Goal: Task Accomplishment & Management: Use online tool/utility

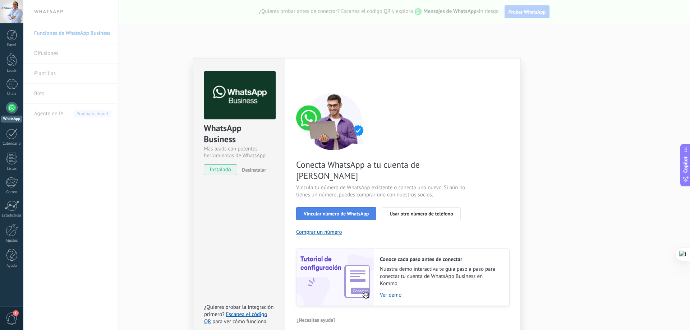
click at [334, 207] on button "Vincular número de WhatsApp" at bounding box center [336, 213] width 80 height 13
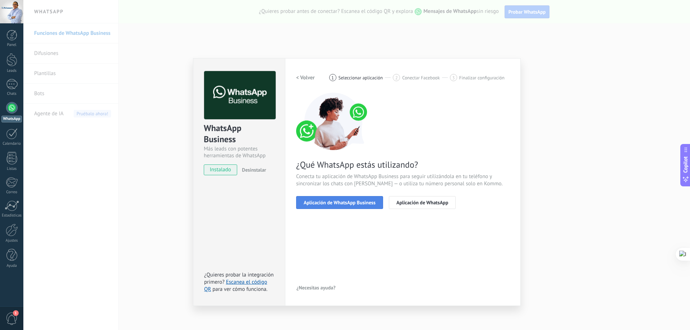
click at [349, 206] on button "Aplicación de WhatsApp Business" at bounding box center [339, 202] width 87 height 13
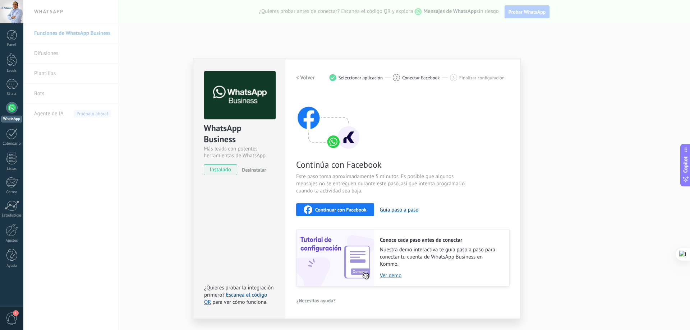
click at [394, 212] on button "Guía paso a paso" at bounding box center [399, 210] width 39 height 7
click at [348, 211] on span "Continuar con Facebook" at bounding box center [340, 209] width 51 height 5
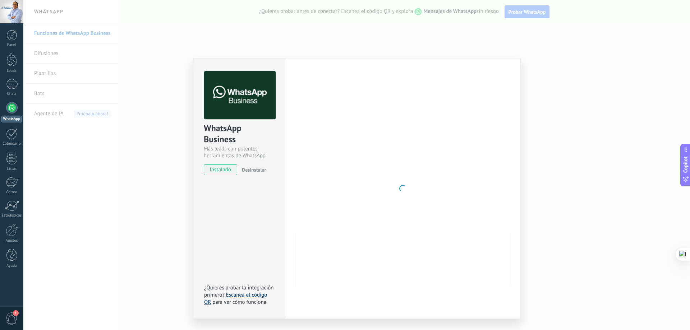
click at [233, 298] on link "Escanea el código QR" at bounding box center [235, 299] width 63 height 14
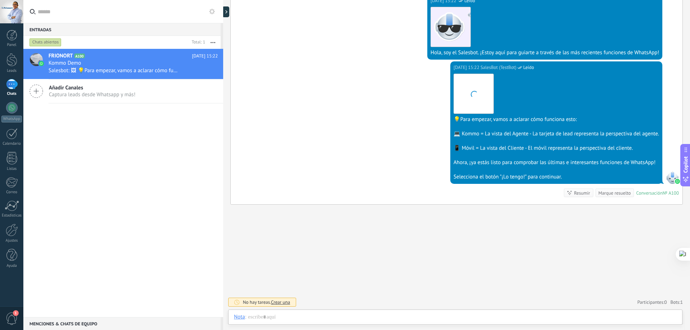
scroll to position [11, 0]
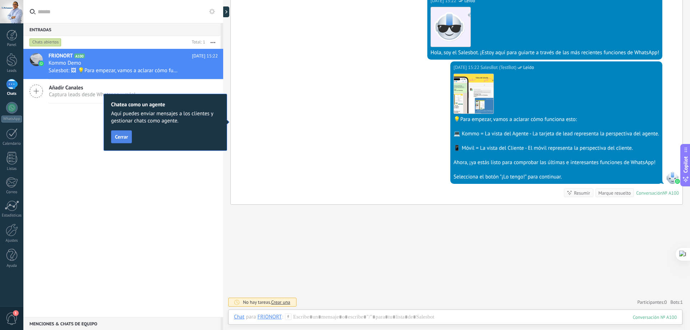
click at [125, 142] on button "Cerrar" at bounding box center [121, 136] width 21 height 13
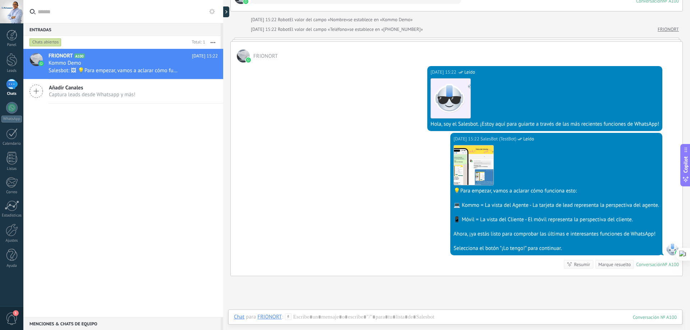
scroll to position [74, 0]
click at [13, 111] on div at bounding box center [11, 107] width 11 height 11
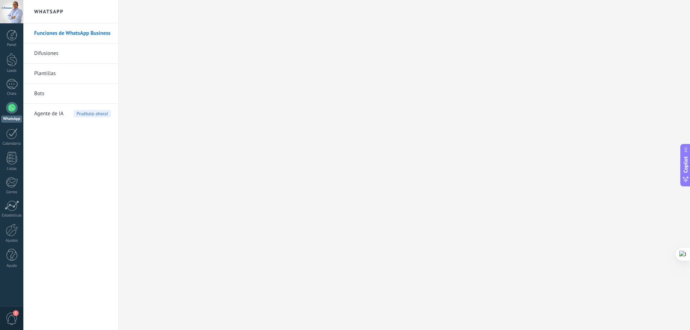
click at [48, 54] on link "Difusiones" at bounding box center [72, 53] width 77 height 20
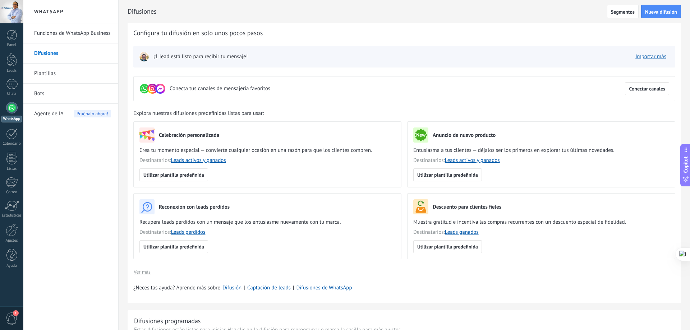
drag, startPoint x: 45, startPoint y: 93, endPoint x: 47, endPoint y: 103, distance: 10.2
click at [45, 92] on link "Bots" at bounding box center [72, 94] width 77 height 20
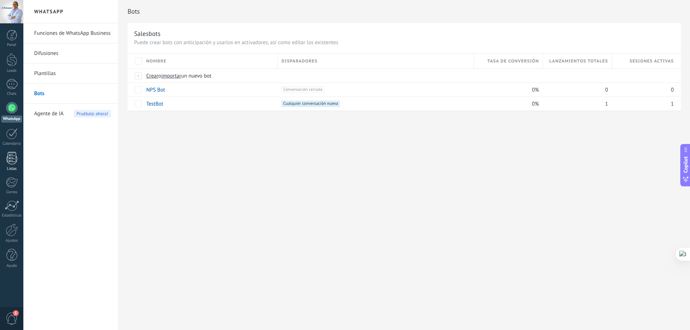
click at [13, 159] on div at bounding box center [11, 158] width 11 height 13
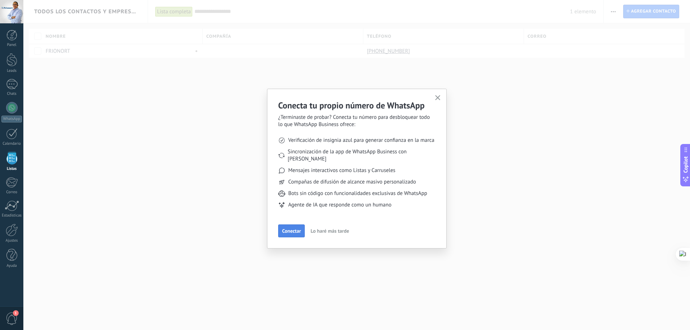
click at [297, 228] on button "Conectar" at bounding box center [291, 231] width 27 height 13
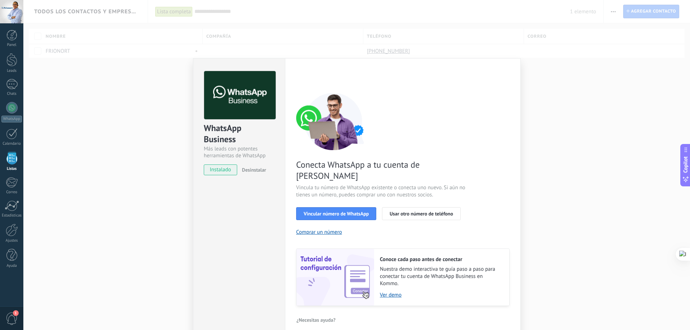
drag, startPoint x: 325, startPoint y: 205, endPoint x: 328, endPoint y: 217, distance: 12.4
click at [325, 211] on span "Vincular número de WhatsApp" at bounding box center [336, 213] width 65 height 5
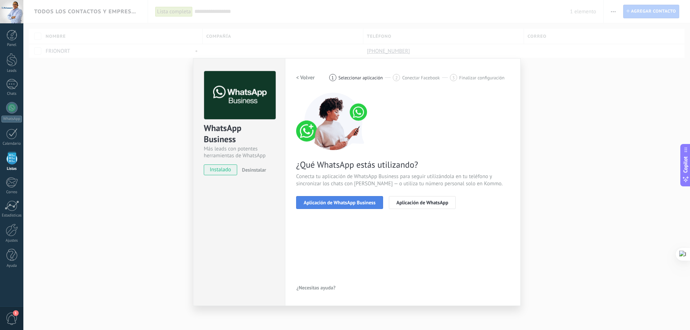
click at [332, 203] on span "Aplicación de WhatsApp Business" at bounding box center [340, 202] width 72 height 5
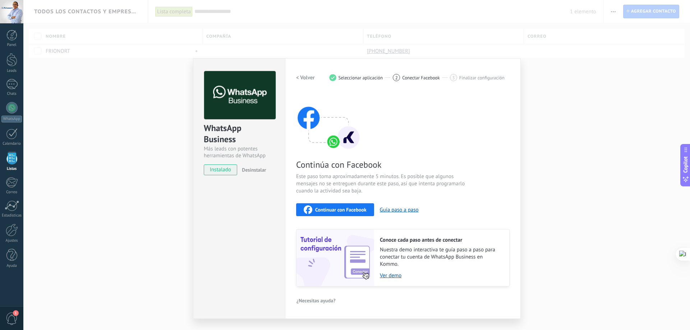
click at [340, 206] on div "Continuar con Facebook" at bounding box center [335, 209] width 63 height 9
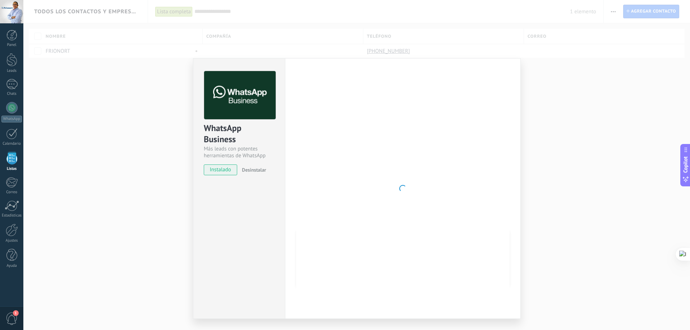
drag, startPoint x: 478, startPoint y: 222, endPoint x: 458, endPoint y: 220, distance: 20.6
click at [478, 222] on div at bounding box center [402, 188] width 213 height 235
drag, startPoint x: 486, startPoint y: 210, endPoint x: 472, endPoint y: 214, distance: 14.9
click at [484, 210] on div at bounding box center [402, 188] width 213 height 235
click at [144, 180] on div "WhatsApp Business Más leads con potentes herramientas de WhatsApp instalado Des…" at bounding box center [356, 165] width 666 height 330
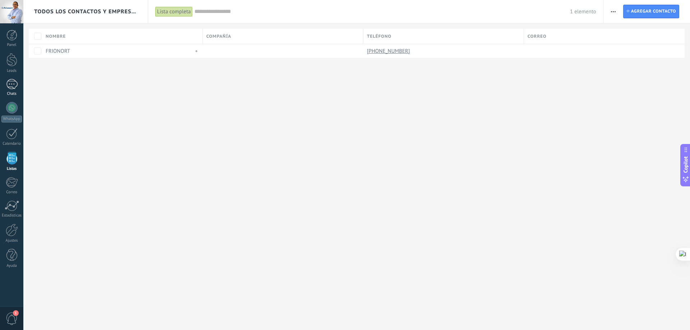
click at [12, 87] on div "1" at bounding box center [11, 84] width 11 height 10
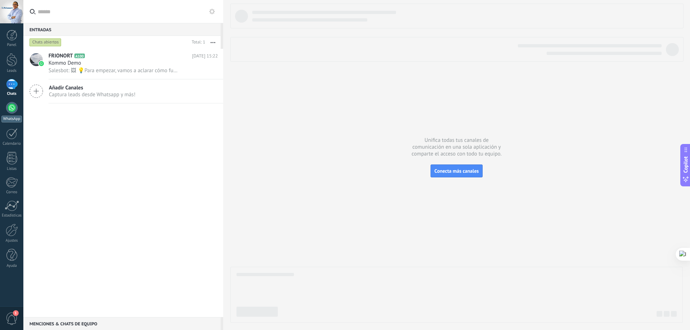
click at [12, 112] on div at bounding box center [11, 107] width 11 height 11
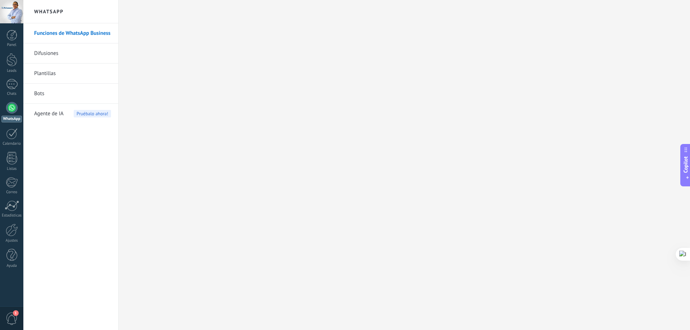
click at [11, 113] on div at bounding box center [11, 107] width 11 height 11
click at [44, 53] on link "Difusiones" at bounding box center [72, 53] width 77 height 20
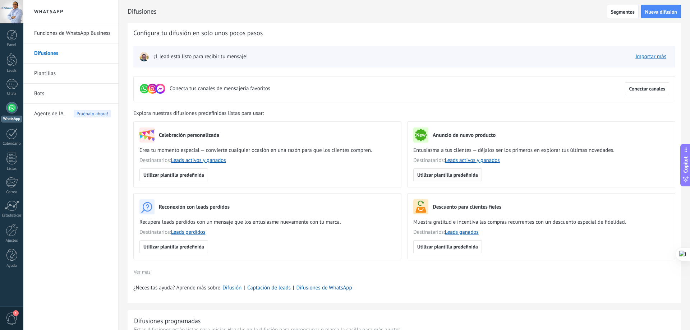
click at [449, 177] on span "Utilizar plantilla predefinida" at bounding box center [447, 174] width 61 height 5
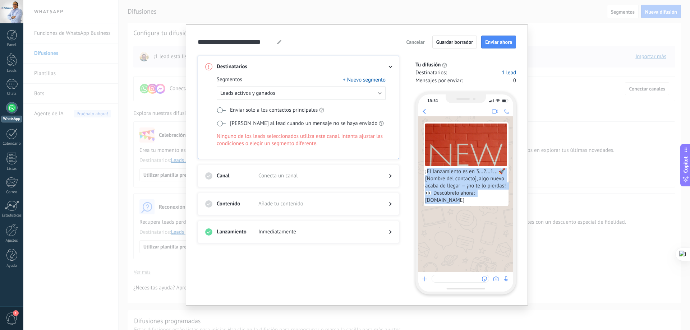
drag, startPoint x: 459, startPoint y: 201, endPoint x: 427, endPoint y: 173, distance: 42.7
click at [427, 173] on span "¡El lanzamiento es en 3...2...1... 🚀 [Nombre del contacto], algo nuevo acaba de…" at bounding box center [466, 186] width 82 height 36
click at [380, 92] on button "Leads activos y ganados" at bounding box center [301, 93] width 169 height 14
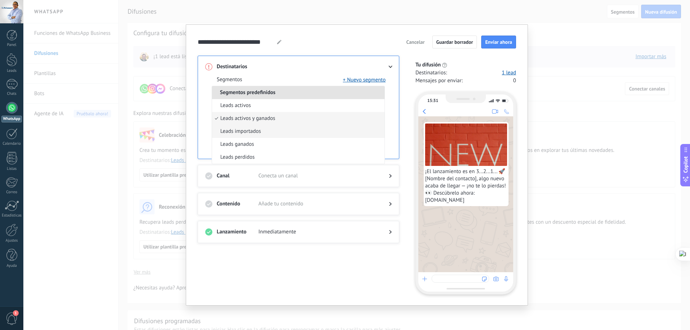
click at [270, 132] on li "Leads importados" at bounding box center [298, 131] width 172 height 13
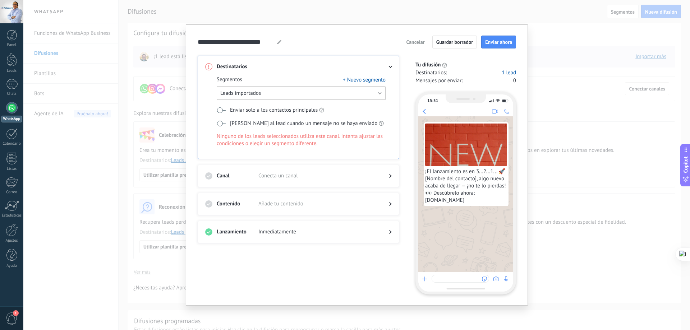
click at [307, 97] on button "Leads importados" at bounding box center [301, 93] width 169 height 14
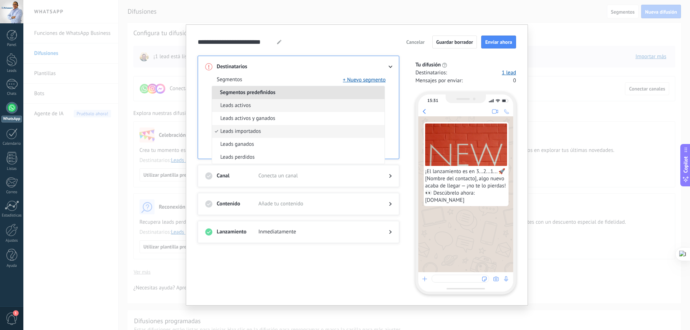
click at [262, 108] on li "Leads activos" at bounding box center [298, 105] width 172 height 13
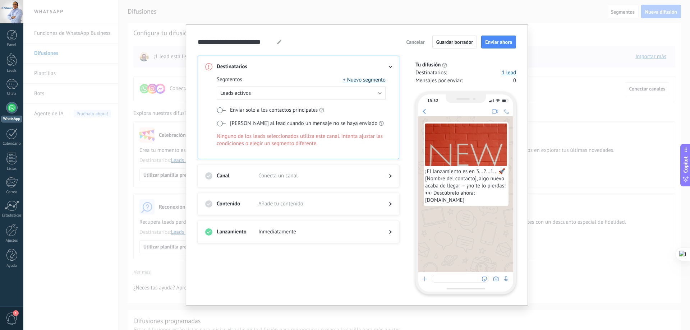
click at [361, 81] on button "+ Nuevo segmento" at bounding box center [364, 79] width 43 height 7
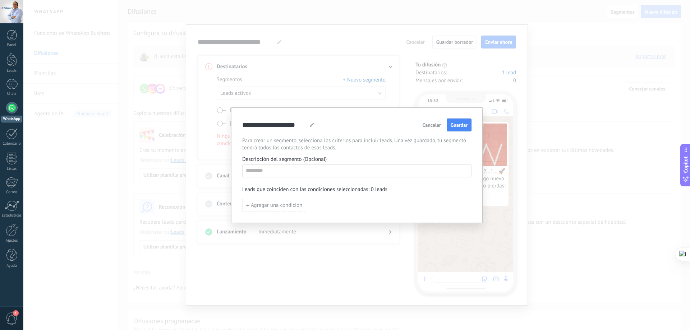
click at [425, 128] on span "Cancelar" at bounding box center [431, 124] width 18 height 5
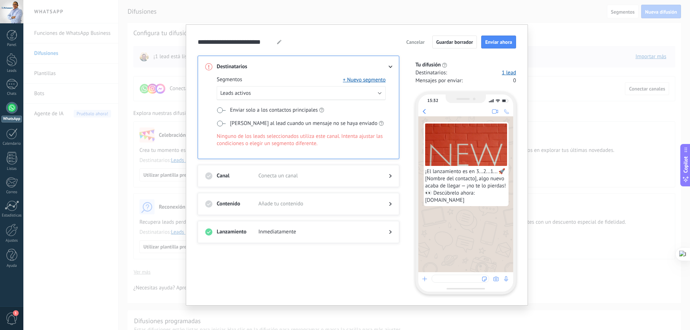
click at [226, 113] on label "Enviar solo a los contactos principales" at bounding box center [270, 110] width 107 height 8
click at [223, 112] on span at bounding box center [221, 110] width 9 height 6
click at [505, 73] on link "1 lead" at bounding box center [508, 72] width 14 height 7
